Goal: Information Seeking & Learning: Learn about a topic

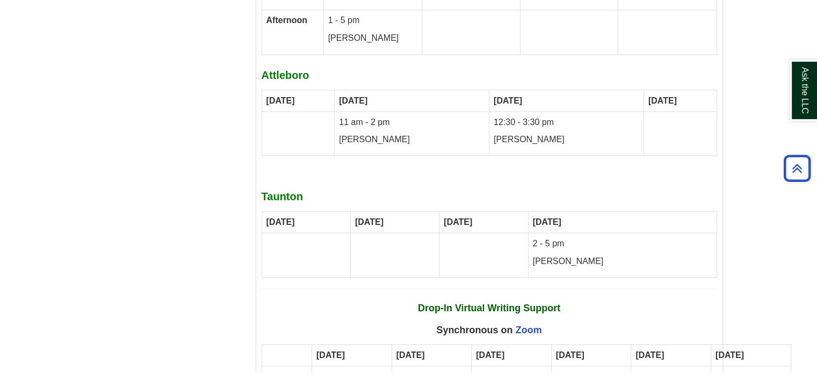
scroll to position [6709, 0]
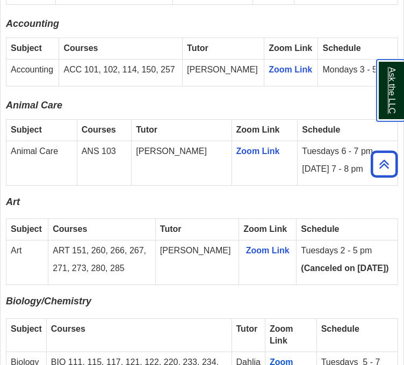
scroll to position [1313, 0]
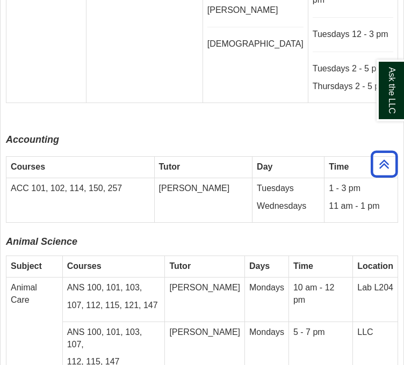
scroll to position [3414, 0]
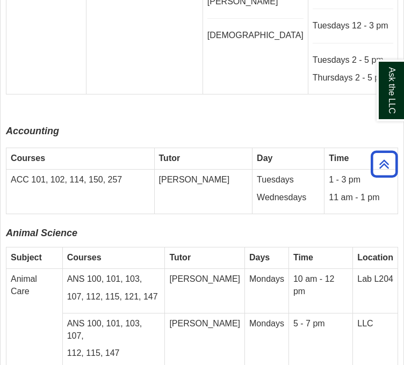
click at [56, 228] on icon "Animal Science" at bounding box center [41, 233] width 71 height 11
click at [103, 291] on p "107, 112, 115, 121, 147" at bounding box center [113, 297] width 93 height 12
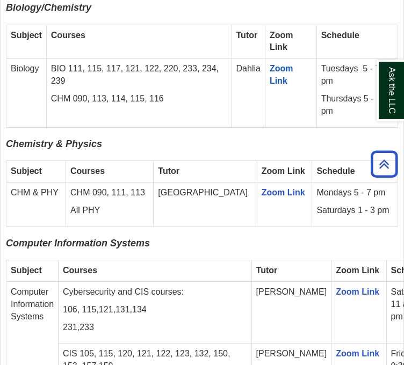
scroll to position [1614, 0]
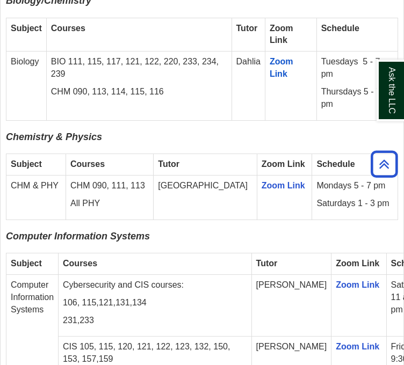
click at [85, 210] on p "All PHY" at bounding box center [109, 204] width 78 height 12
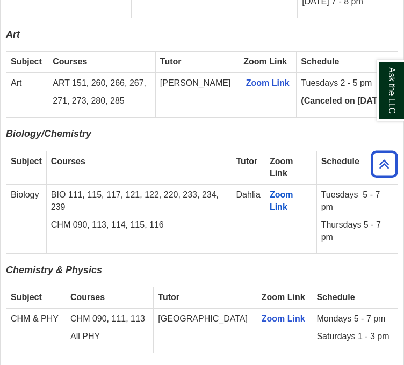
scroll to position [1480, 0]
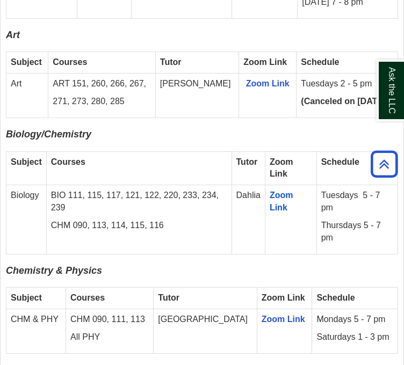
click at [69, 276] on span "Chemistry & Physics" at bounding box center [54, 270] width 96 height 11
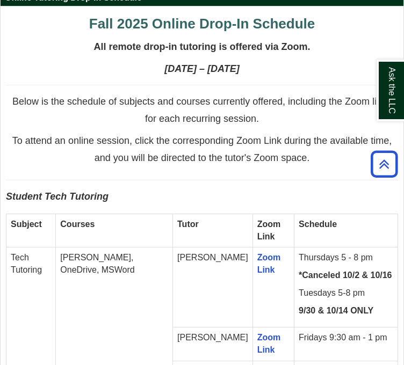
scroll to position [953, 0]
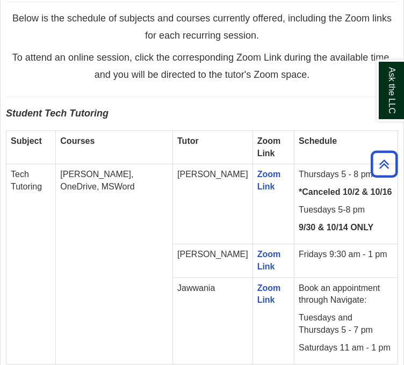
click at [17, 164] on td "Subject" at bounding box center [30, 148] width 49 height 34
click at [80, 227] on td "[PERSON_NAME], OneDrive, MSWord" at bounding box center [114, 264] width 117 height 200
click at [91, 242] on td "[PERSON_NAME], OneDrive, MSWord" at bounding box center [114, 264] width 117 height 200
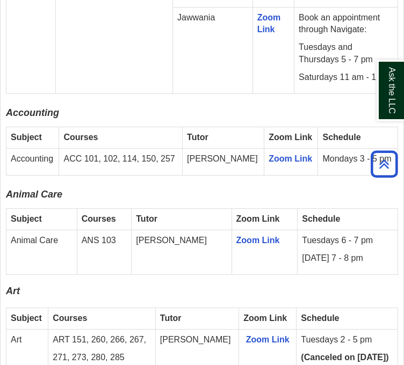
scroll to position [1224, 0]
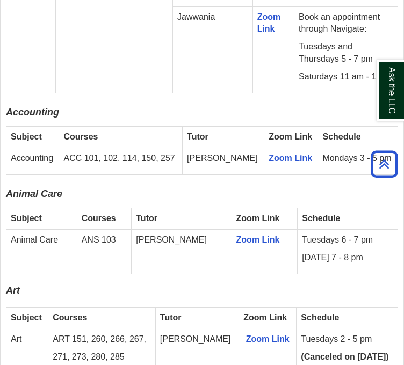
click at [132, 225] on td "Courses" at bounding box center [104, 218] width 55 height 21
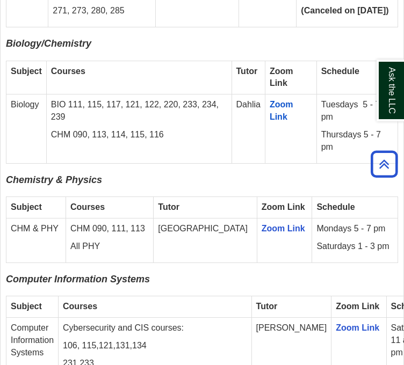
scroll to position [1573, 0]
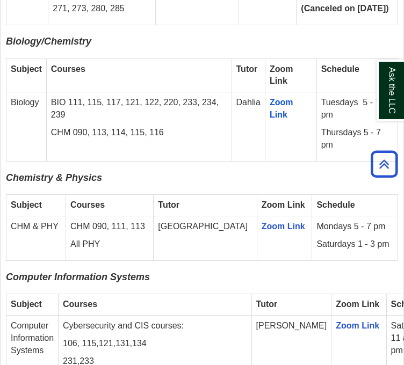
click at [125, 283] on span "Computer Information Systems" at bounding box center [78, 277] width 144 height 11
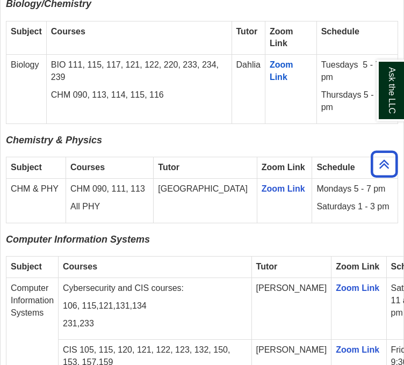
scroll to position [1612, 0]
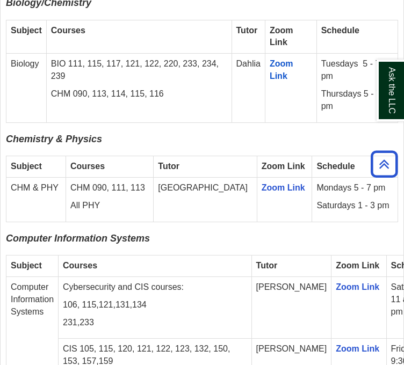
click at [163, 250] on p "Computer Information Systems" at bounding box center [202, 241] width 392 height 17
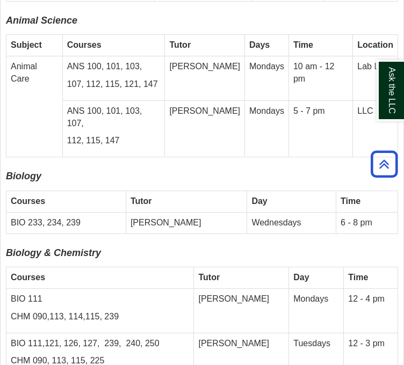
scroll to position [3625, 0]
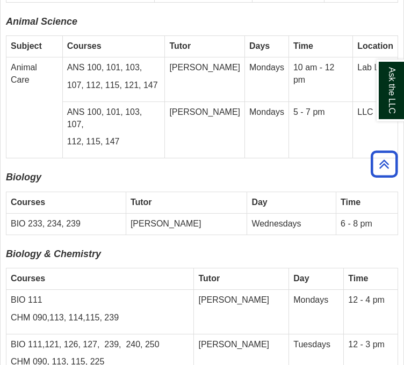
click at [83, 356] on p "CHM 090, 113, 115, 225" at bounding box center [100, 362] width 178 height 12
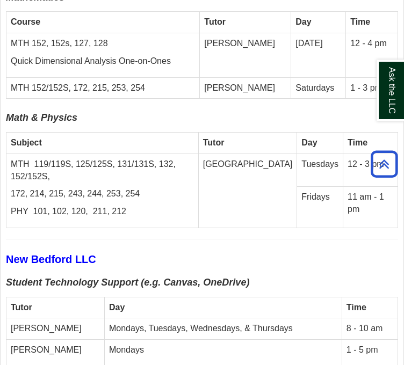
scroll to position [4399, 0]
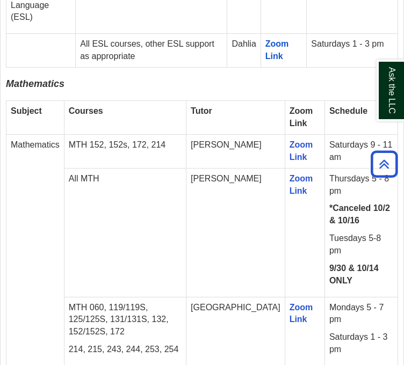
scroll to position [2340, 0]
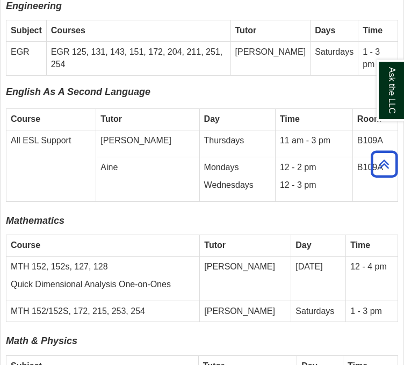
scroll to position [4177, 0]
